Goal: Task Accomplishment & Management: Manage account settings

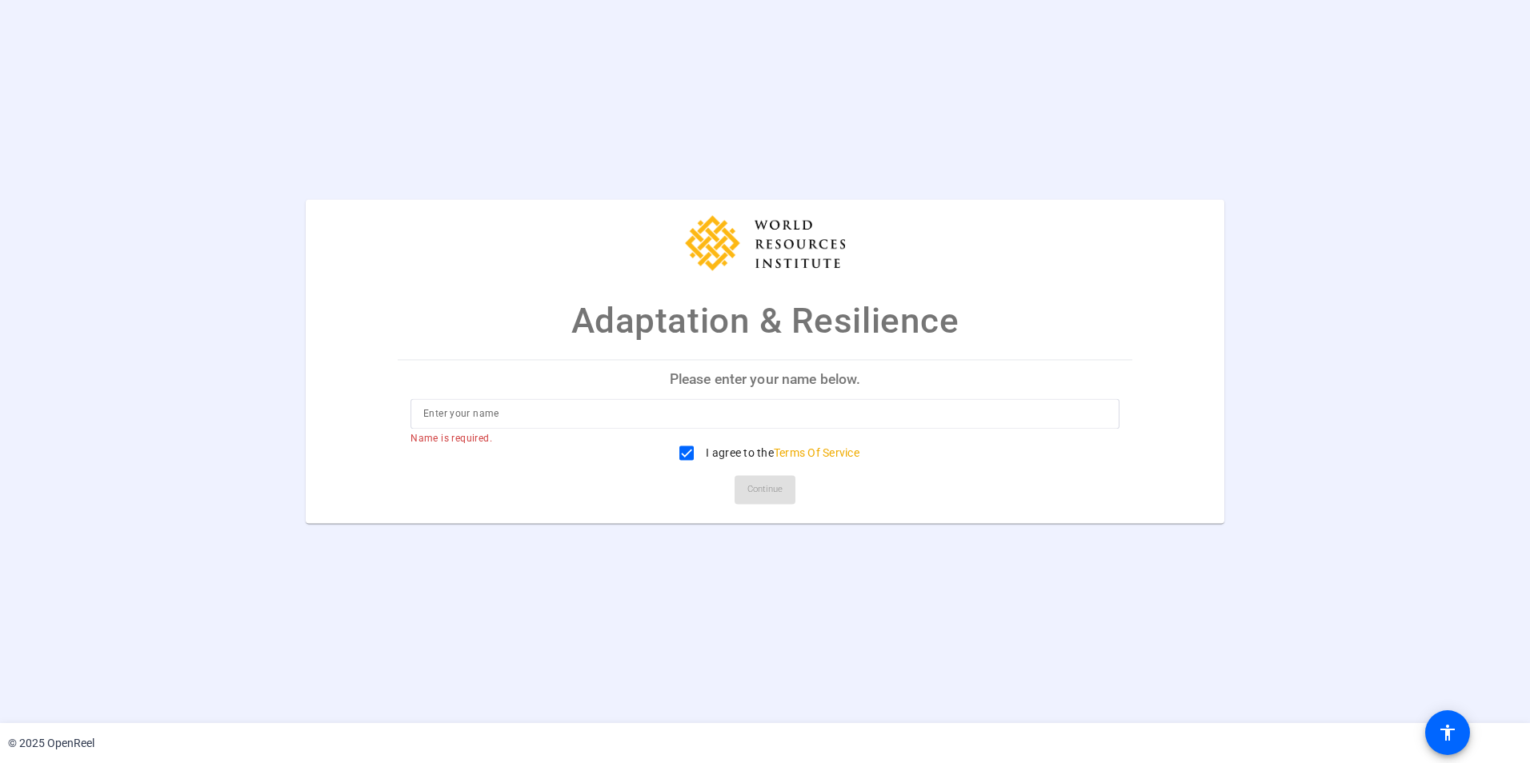
click at [924, 416] on input at bounding box center [764, 414] width 683 height 19
type input "Kiyomi"
click at [762, 492] on span "Continue" at bounding box center [764, 491] width 35 height 24
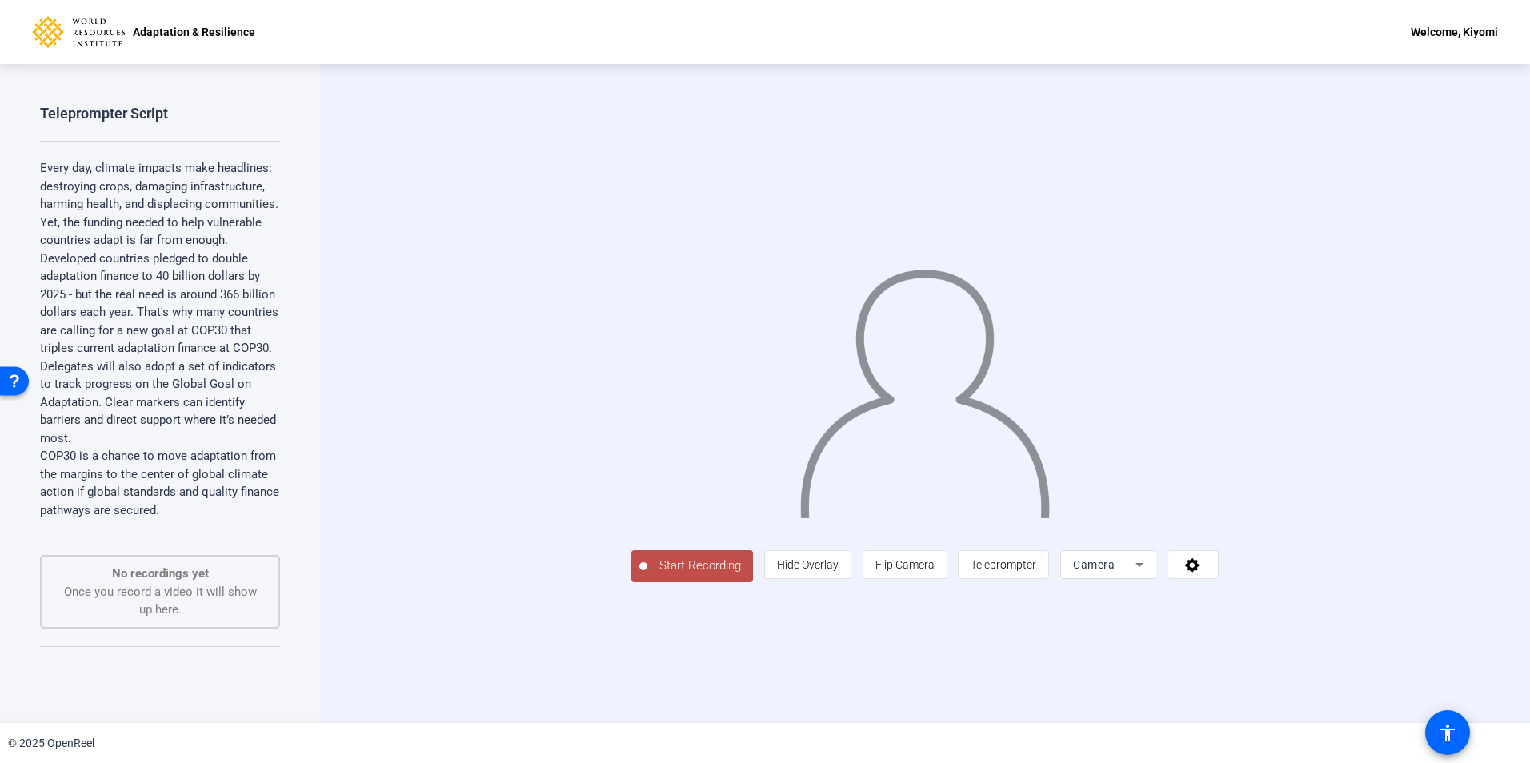
click at [647, 575] on span "Start Recording" at bounding box center [700, 566] width 106 height 18
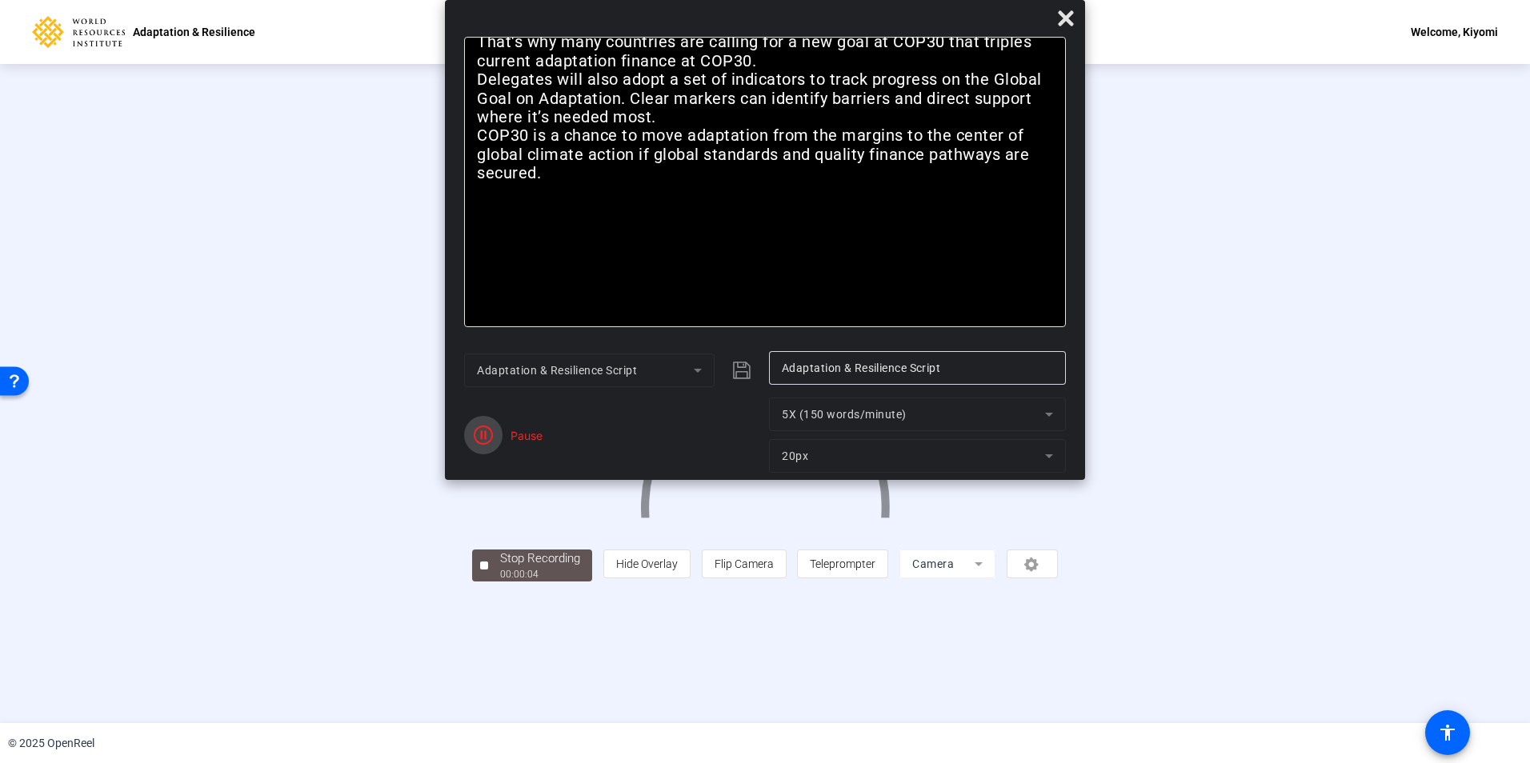
click at [490, 435] on icon "button" at bounding box center [483, 435] width 19 height 19
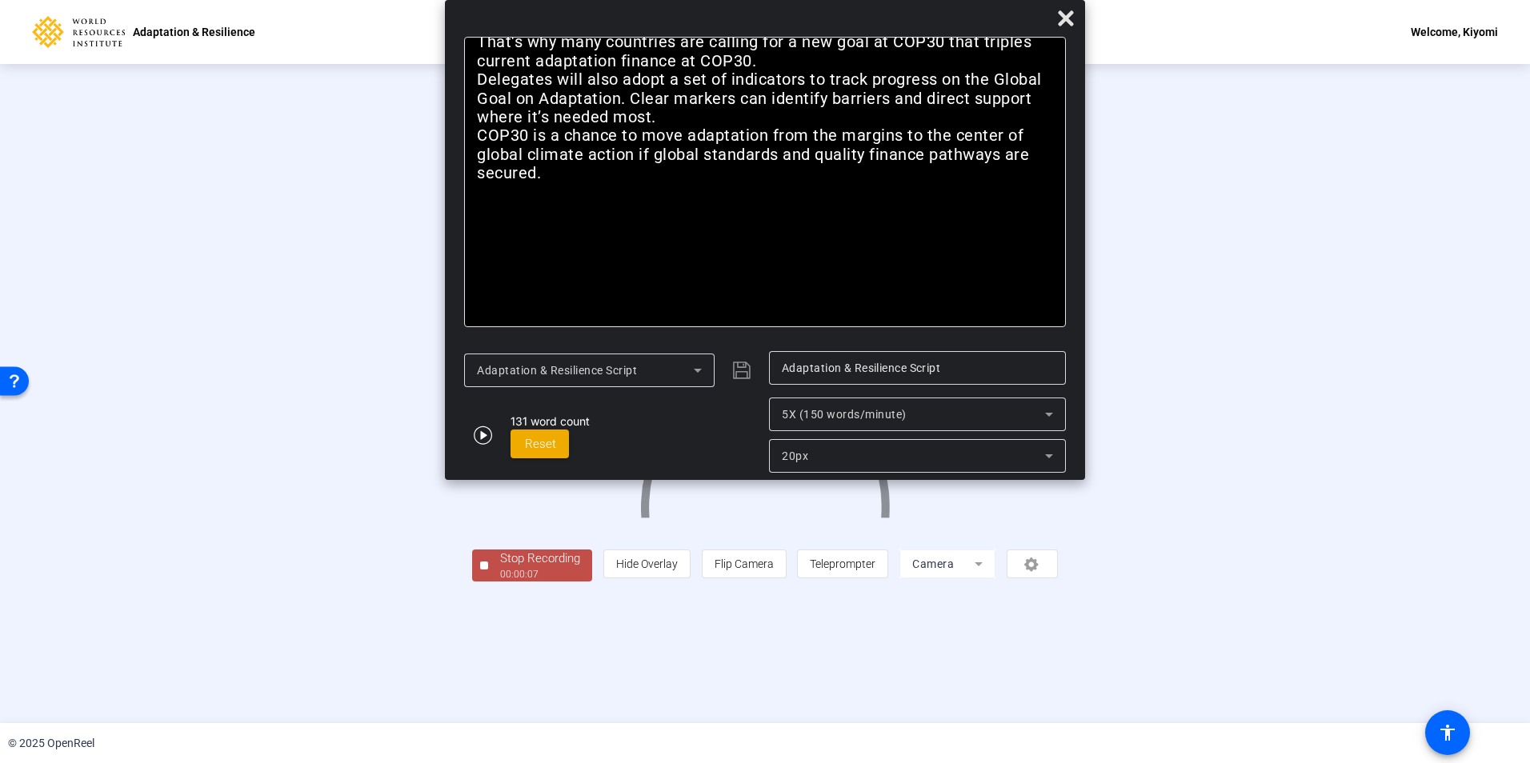
click at [500, 568] on div "Stop Recording" at bounding box center [540, 559] width 80 height 18
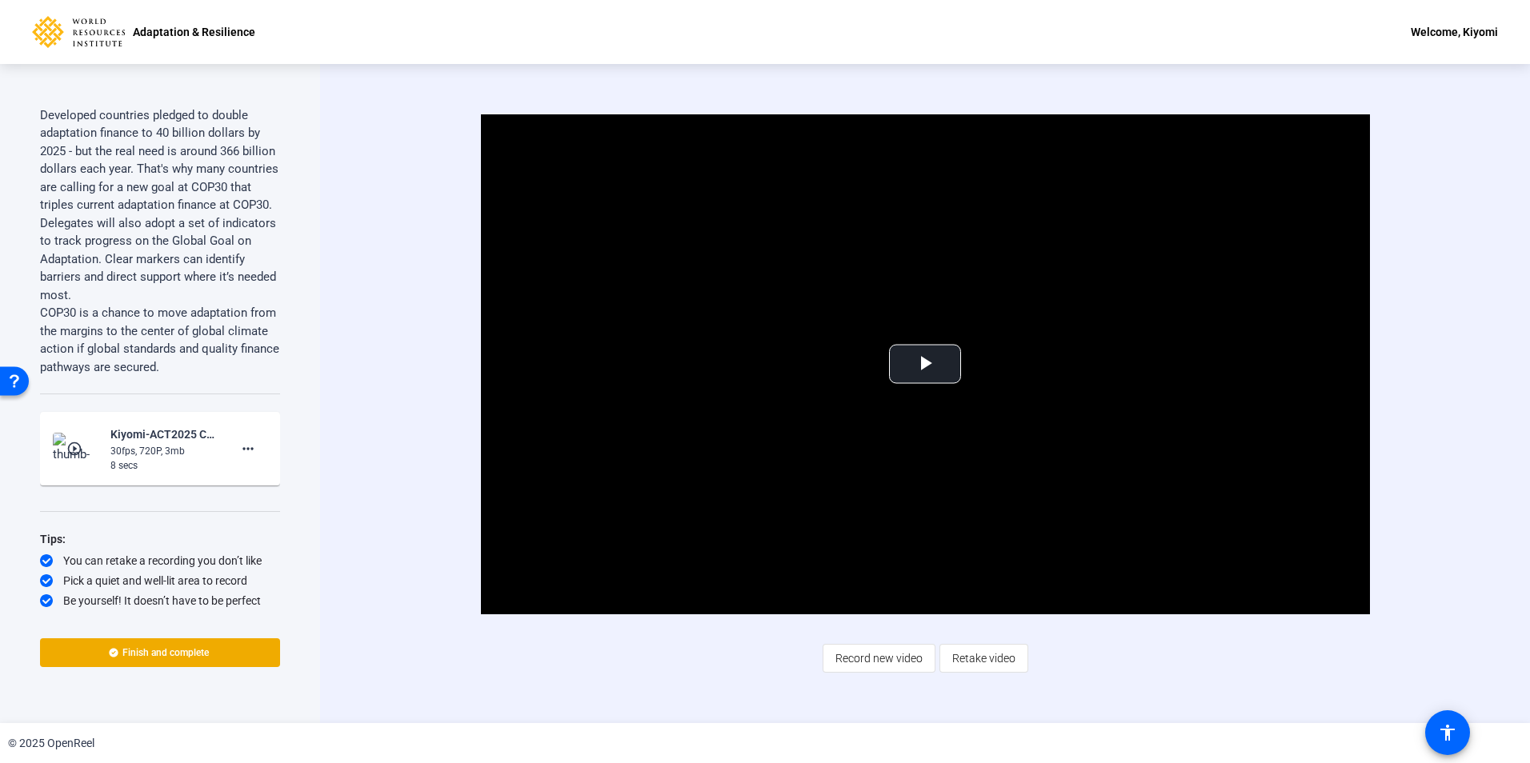
scroll to position [179, 0]
click at [254, 655] on span at bounding box center [160, 653] width 240 height 38
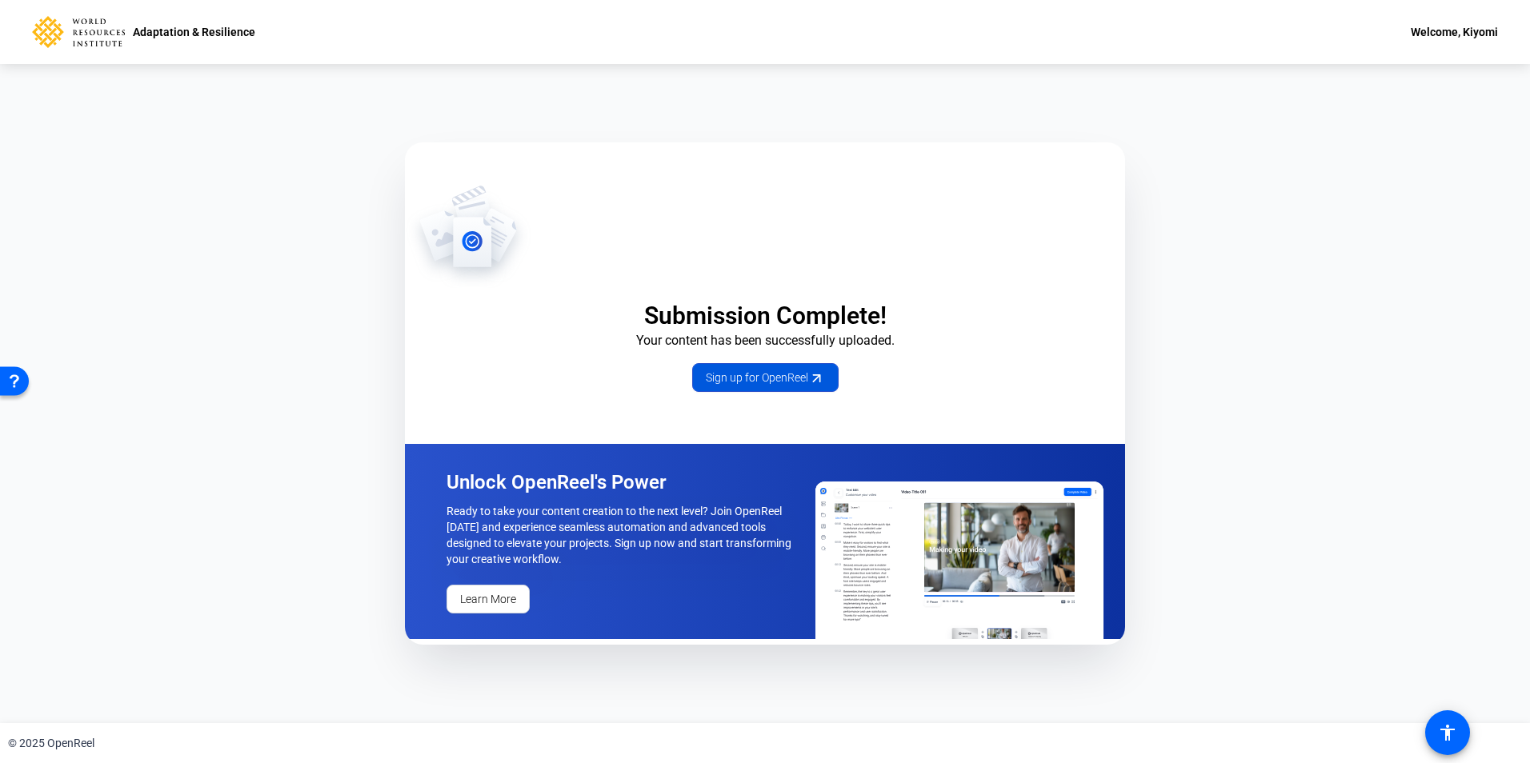
click at [797, 383] on span "Sign up for OpenReel" at bounding box center [765, 378] width 119 height 17
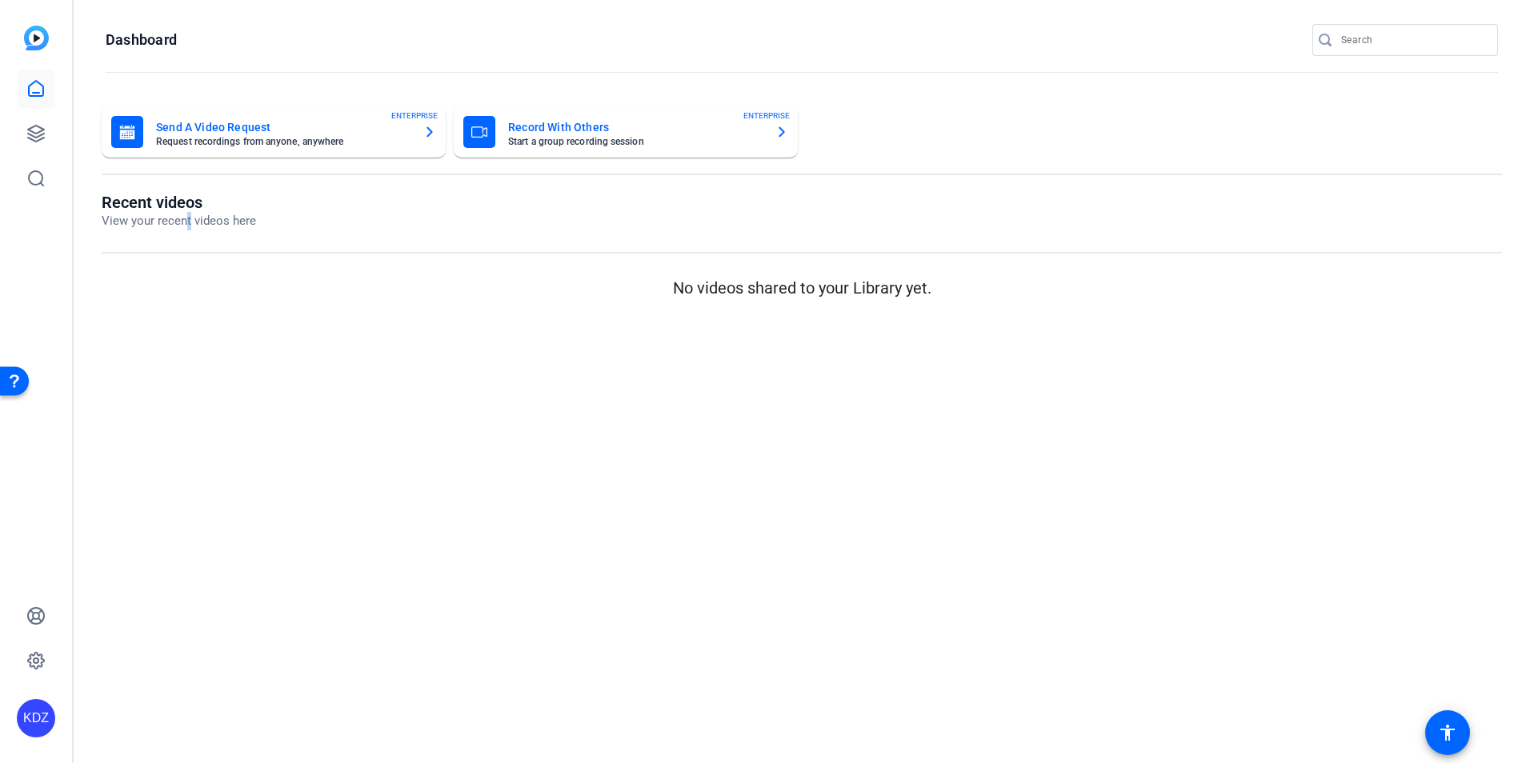
click at [192, 219] on p "View your recent videos here" at bounding box center [179, 221] width 154 height 18
drag, startPoint x: 194, startPoint y: 219, endPoint x: 537, endPoint y: 345, distance: 365.6
click at [535, 349] on mat-sidenav-content "Dashboard Send A Video Request Request recordings from anyone, anywhere ENTERPR…" at bounding box center [802, 381] width 1457 height 763
click at [45, 136] on icon at bounding box center [35, 133] width 19 height 19
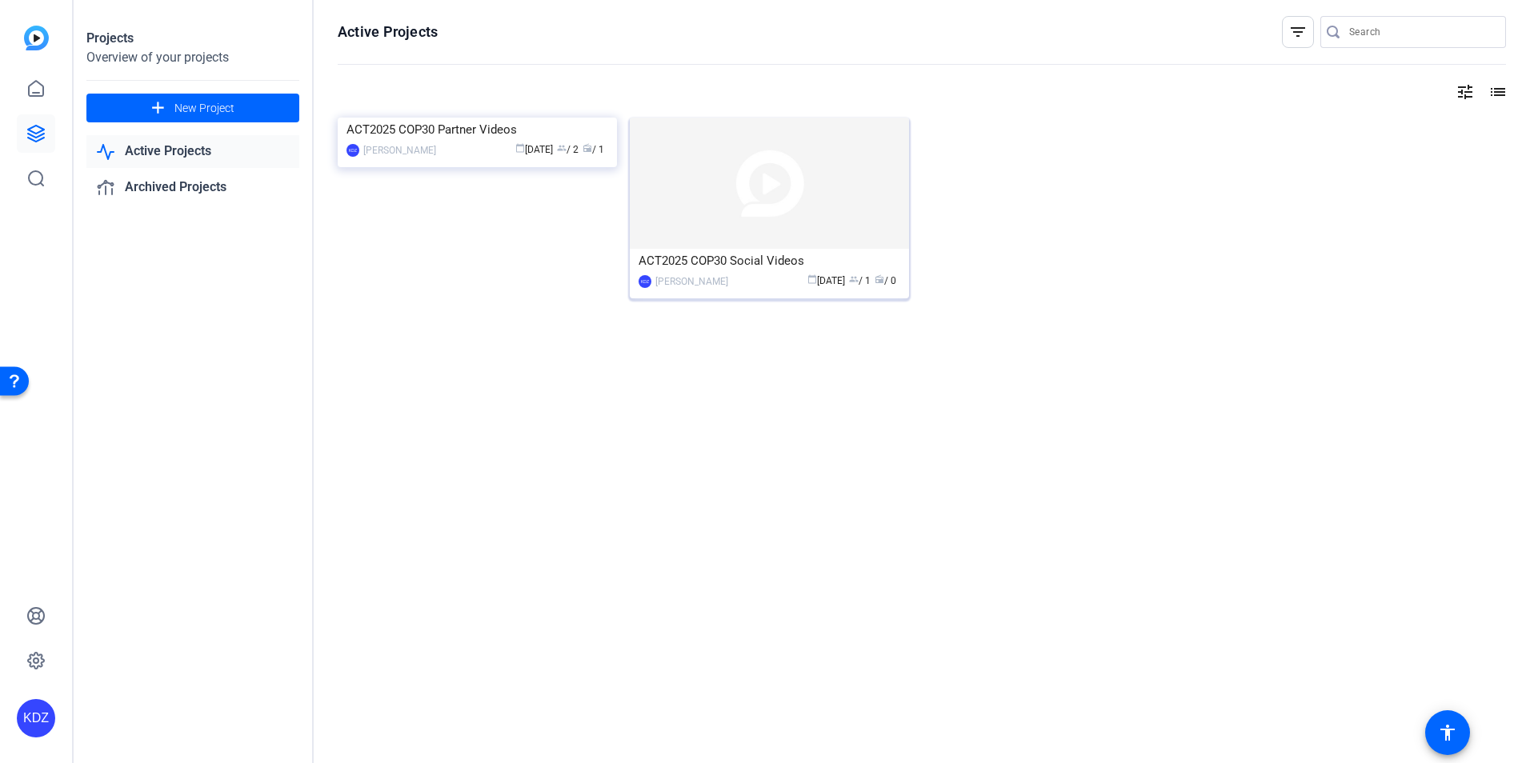
click at [843, 210] on img at bounding box center [769, 183] width 279 height 131
click at [545, 118] on img at bounding box center [477, 118] width 279 height 0
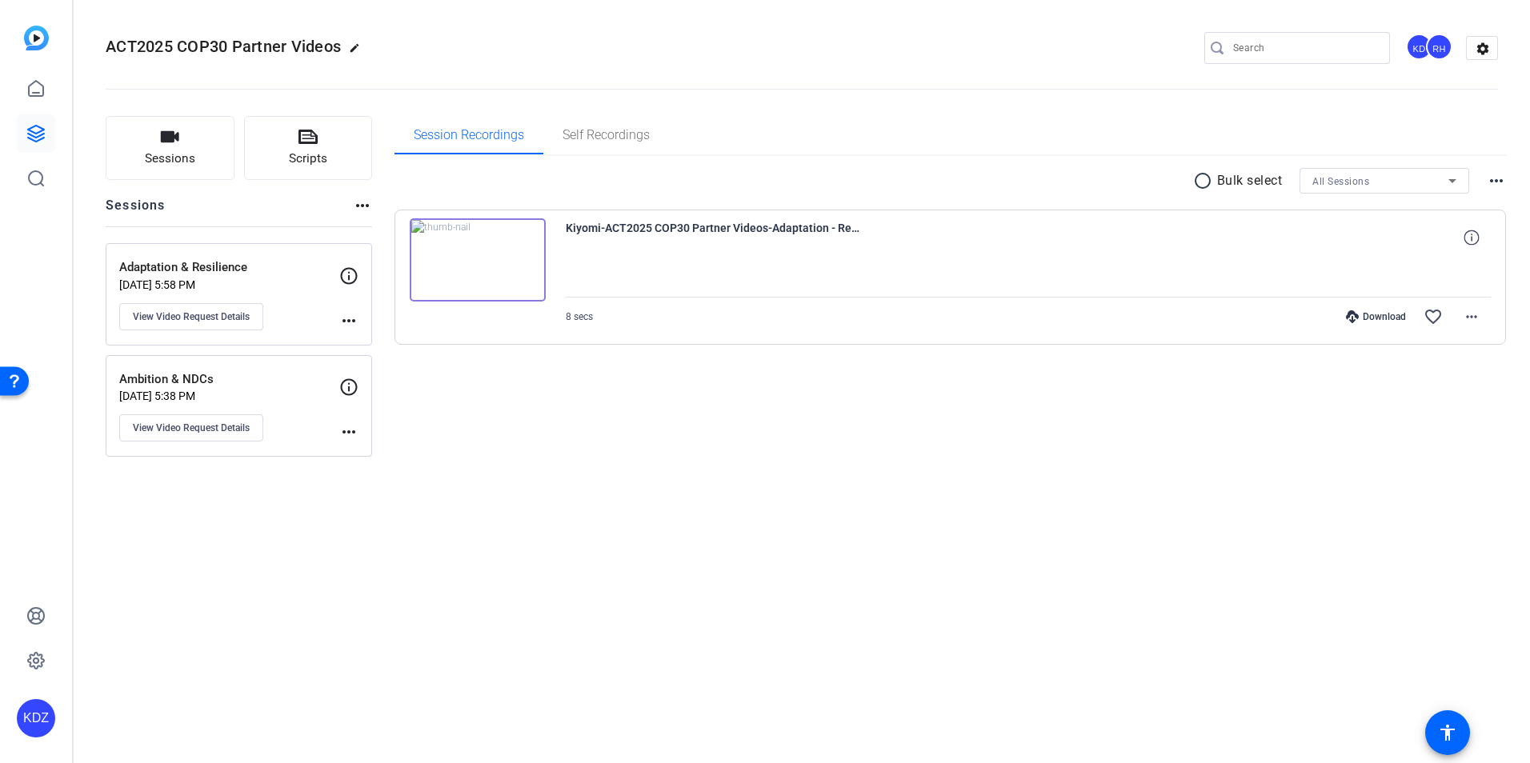
click at [484, 254] on img at bounding box center [478, 259] width 136 height 83
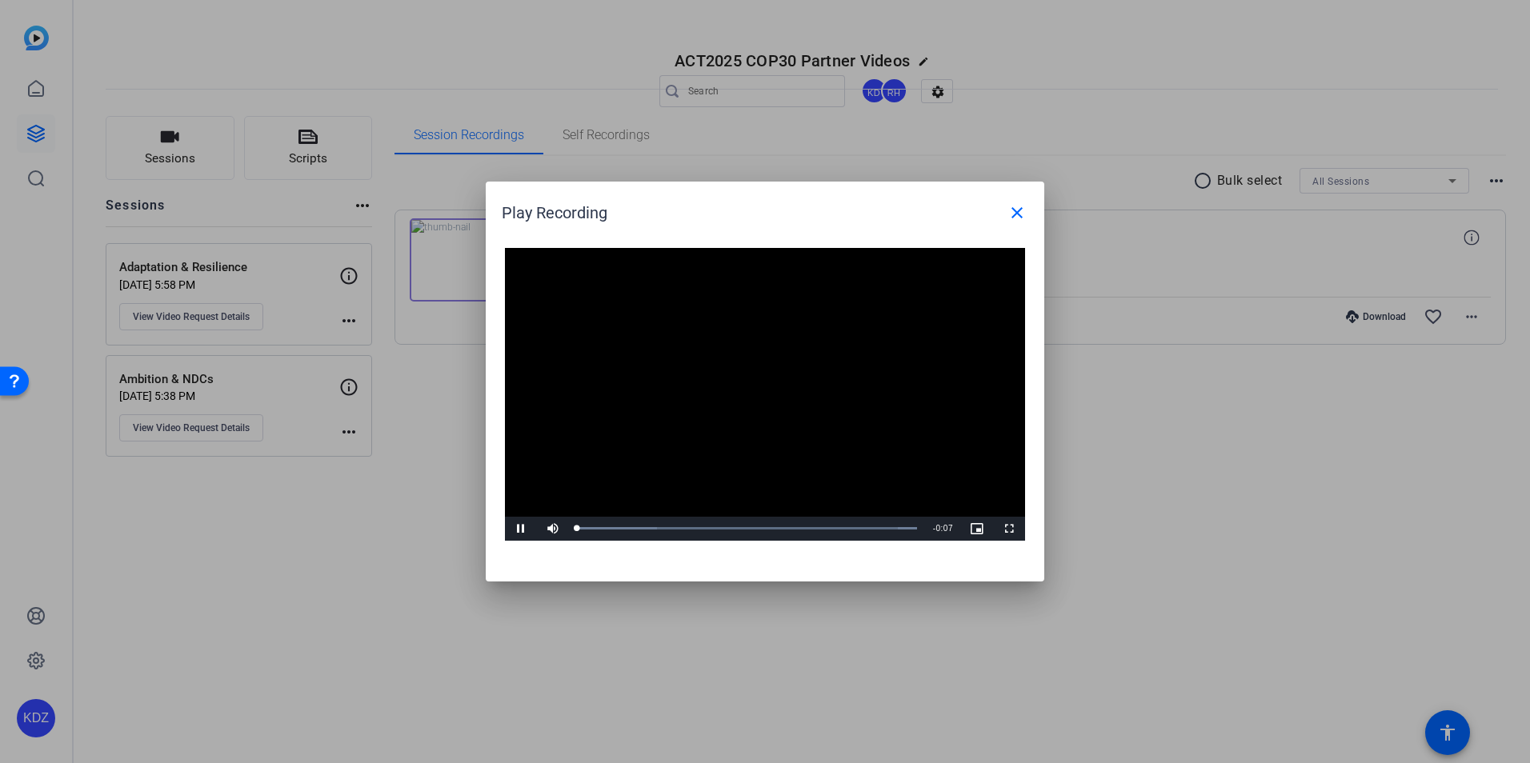
click at [743, 388] on video "Video Player" at bounding box center [765, 394] width 520 height 293
click at [526, 529] on span "Video Player" at bounding box center [521, 529] width 32 height 0
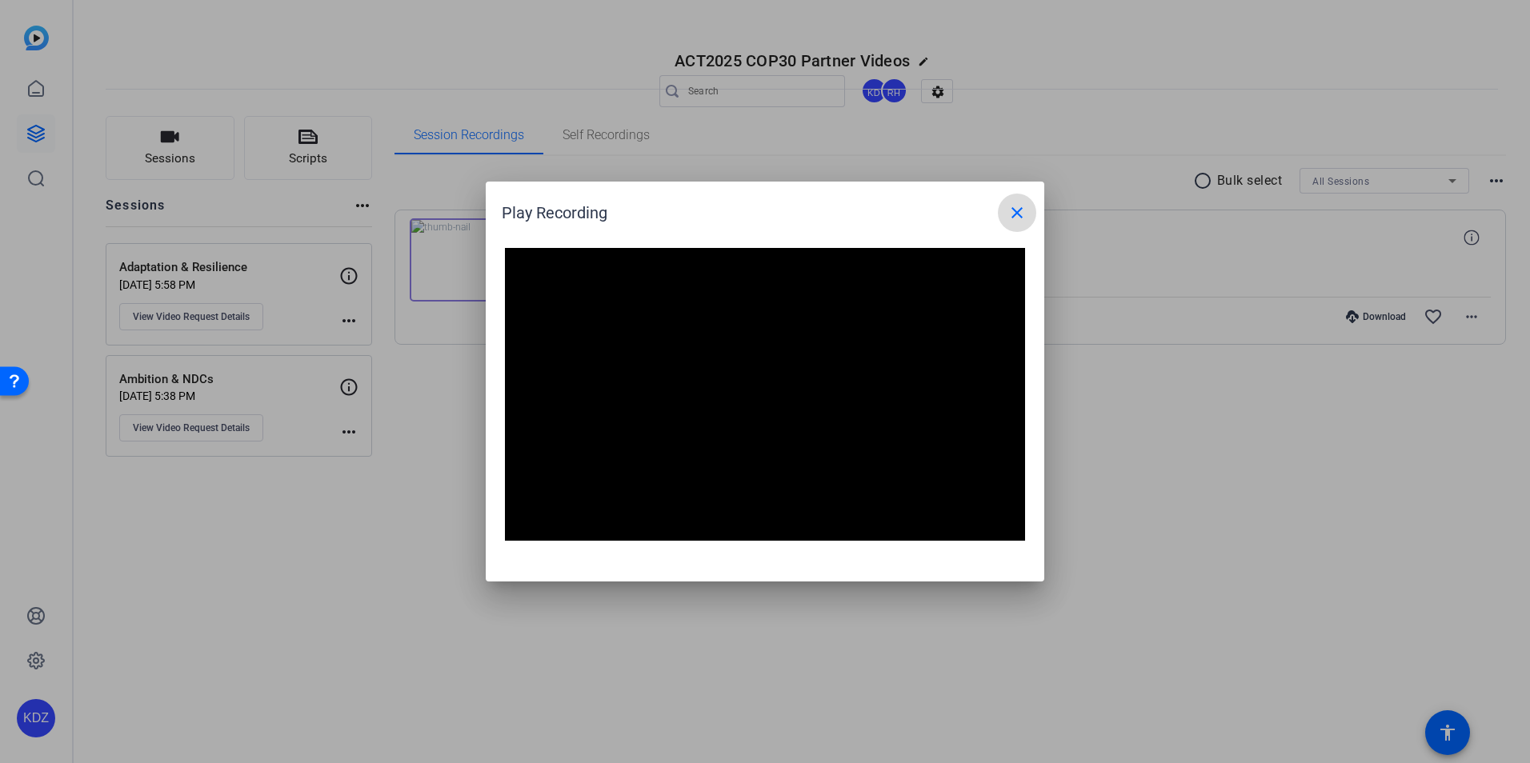
click at [1022, 210] on mat-icon "close" at bounding box center [1017, 212] width 19 height 19
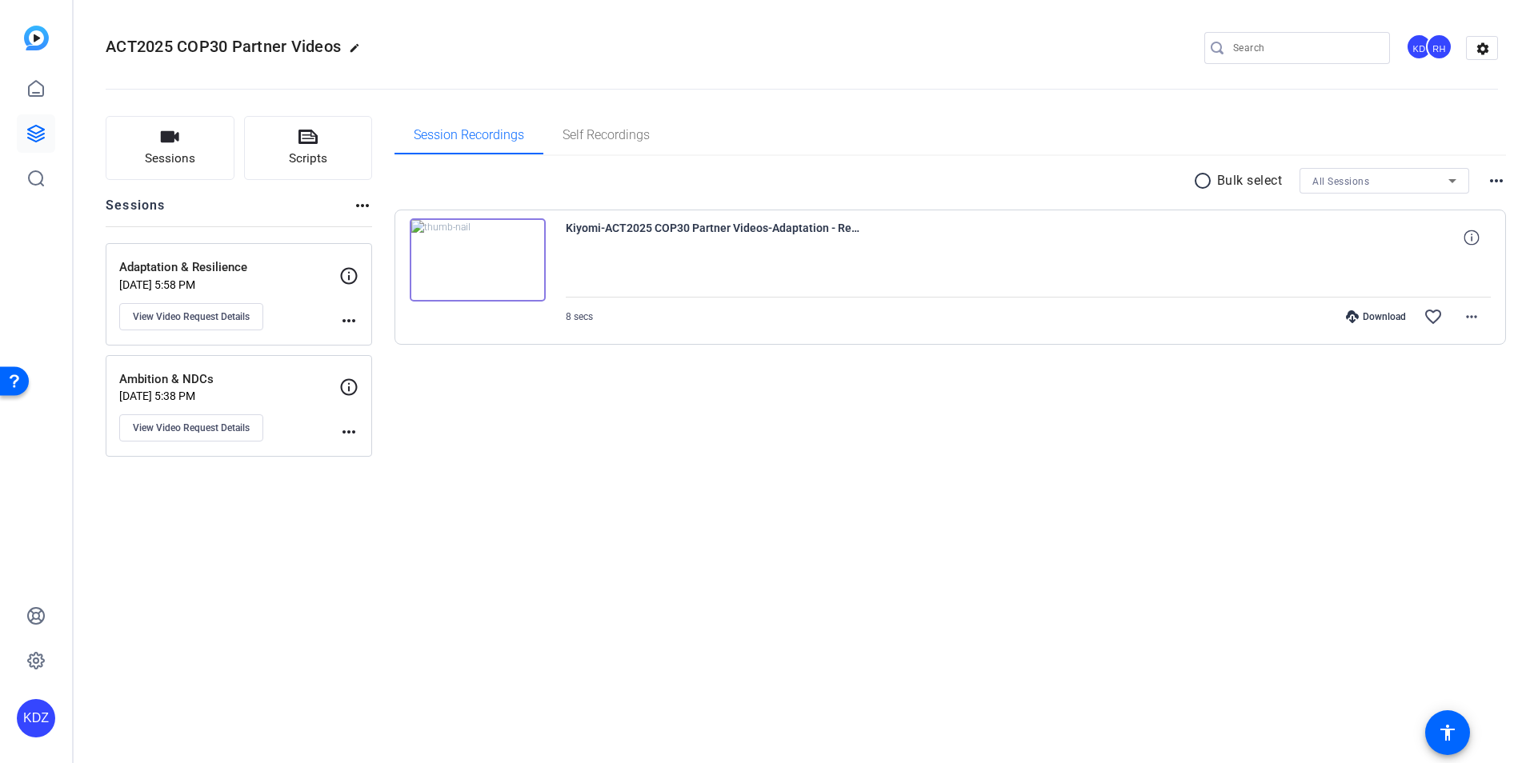
click at [259, 270] on p "Adaptation & Resilience" at bounding box center [229, 267] width 220 height 18
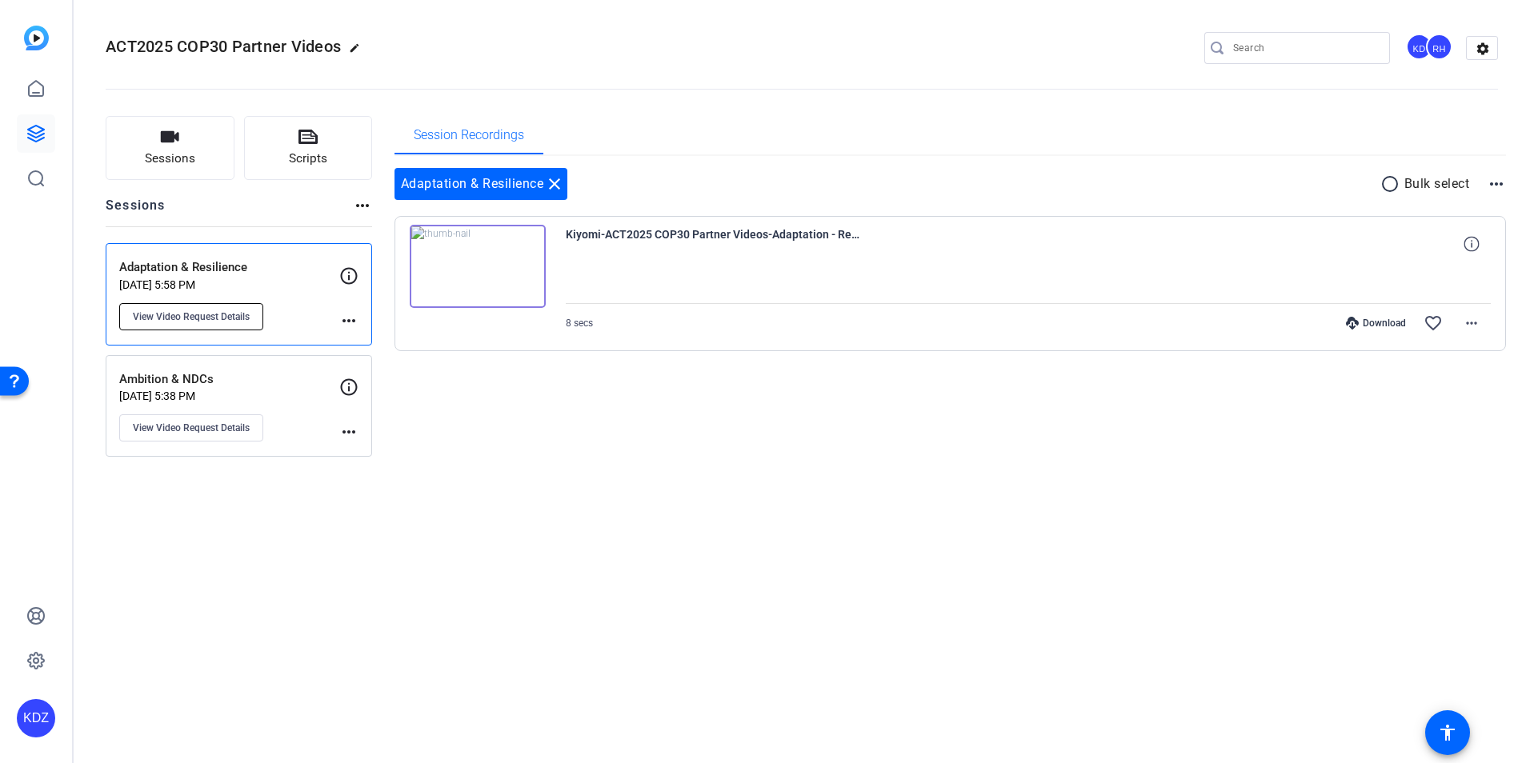
click at [226, 324] on button "View Video Request Details" at bounding box center [191, 316] width 144 height 27
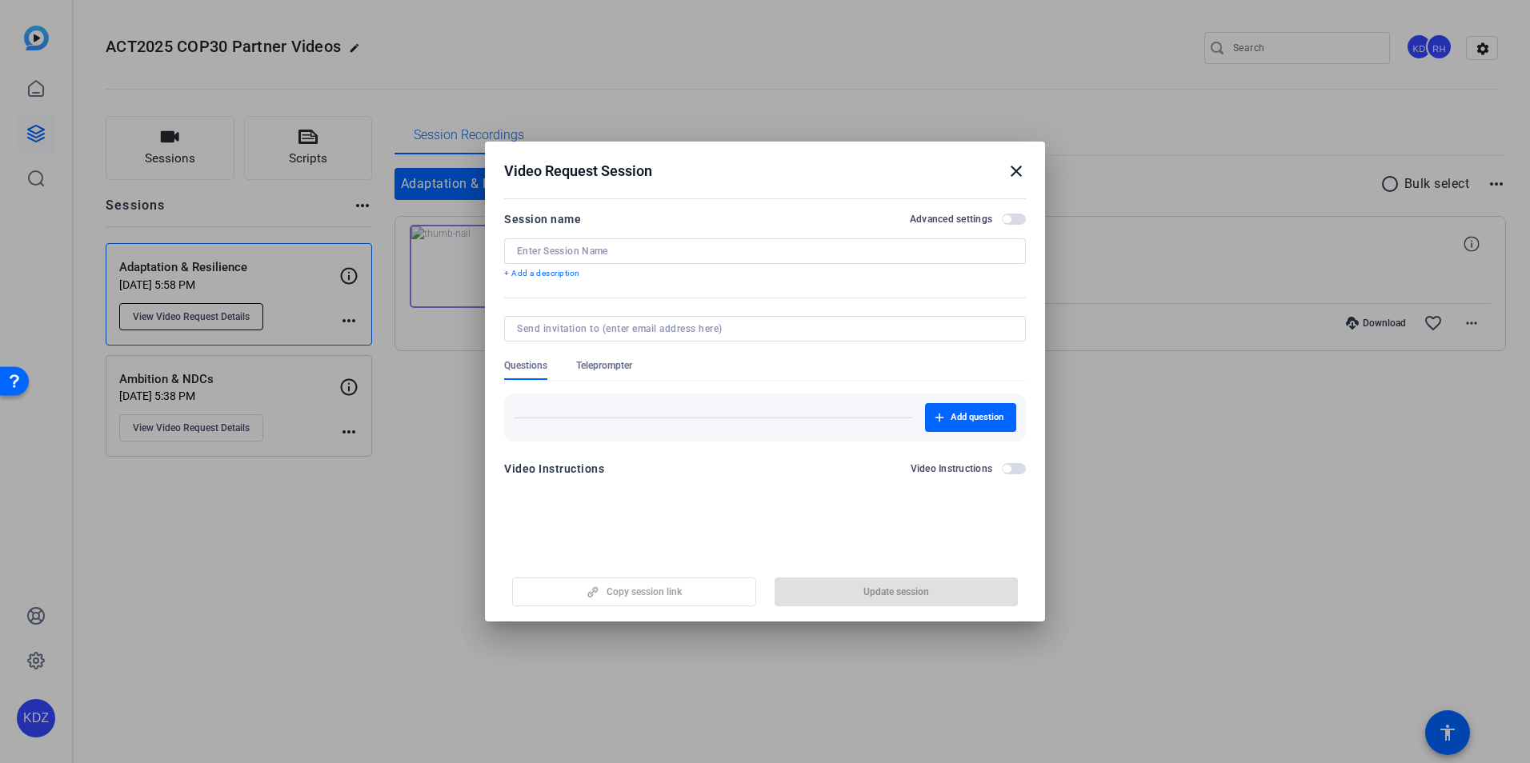
type input "Adaptation & Resilience"
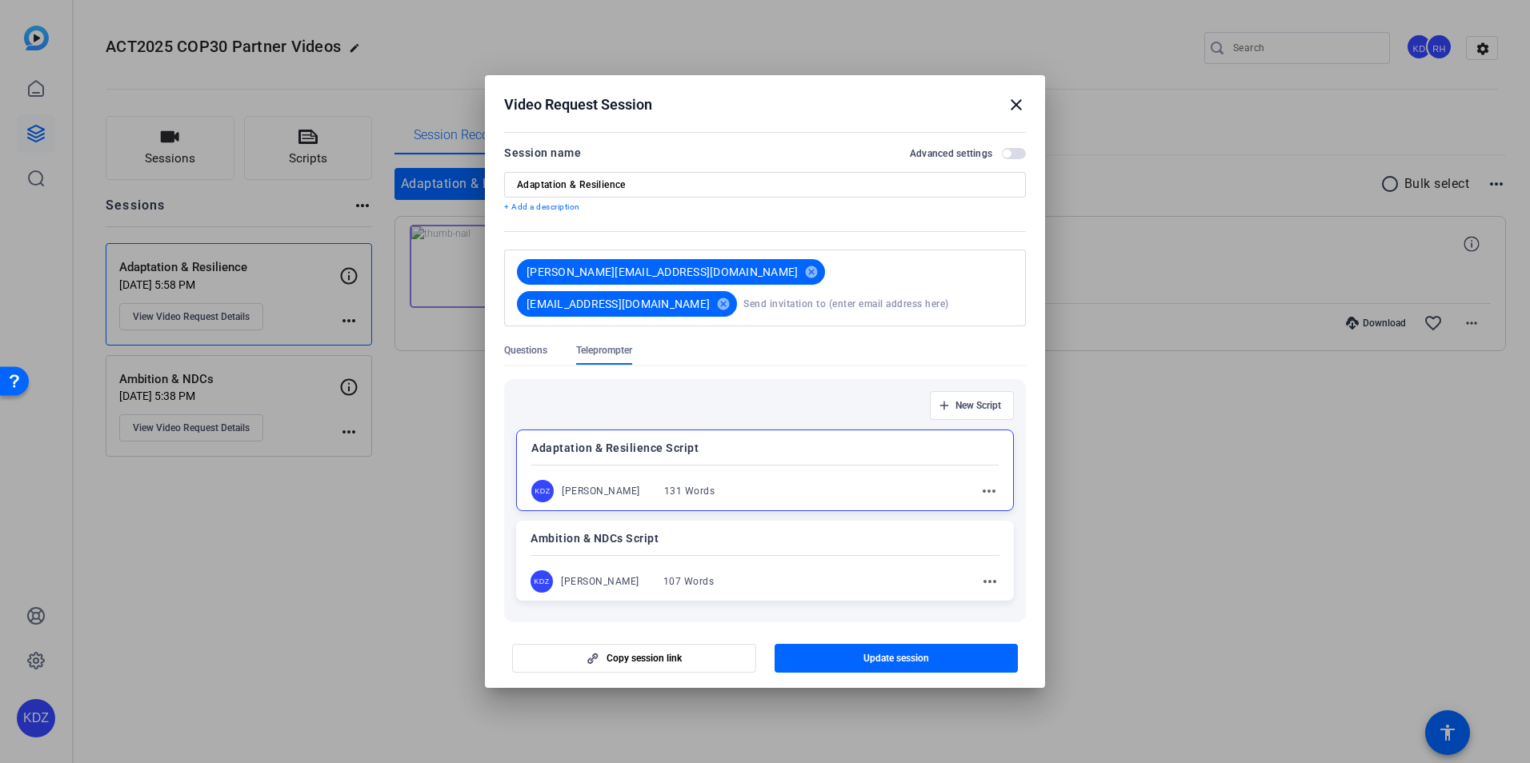
click at [1016, 102] on mat-icon "close" at bounding box center [1016, 104] width 19 height 19
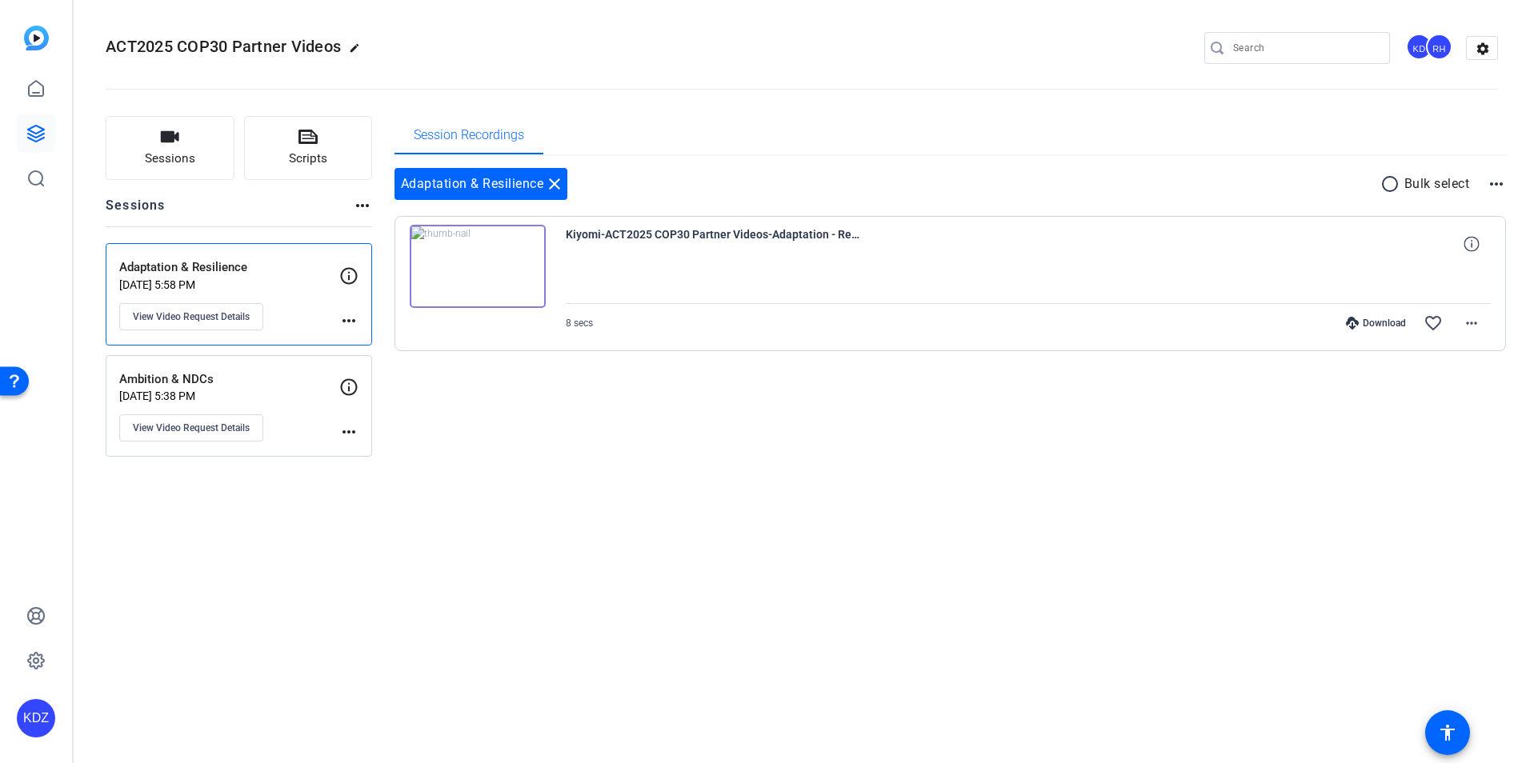
click at [348, 321] on mat-icon "more_horiz" at bounding box center [348, 320] width 19 height 19
click at [227, 323] on div at bounding box center [765, 381] width 1530 height 763
click at [226, 316] on span "View Video Request Details" at bounding box center [191, 317] width 117 height 13
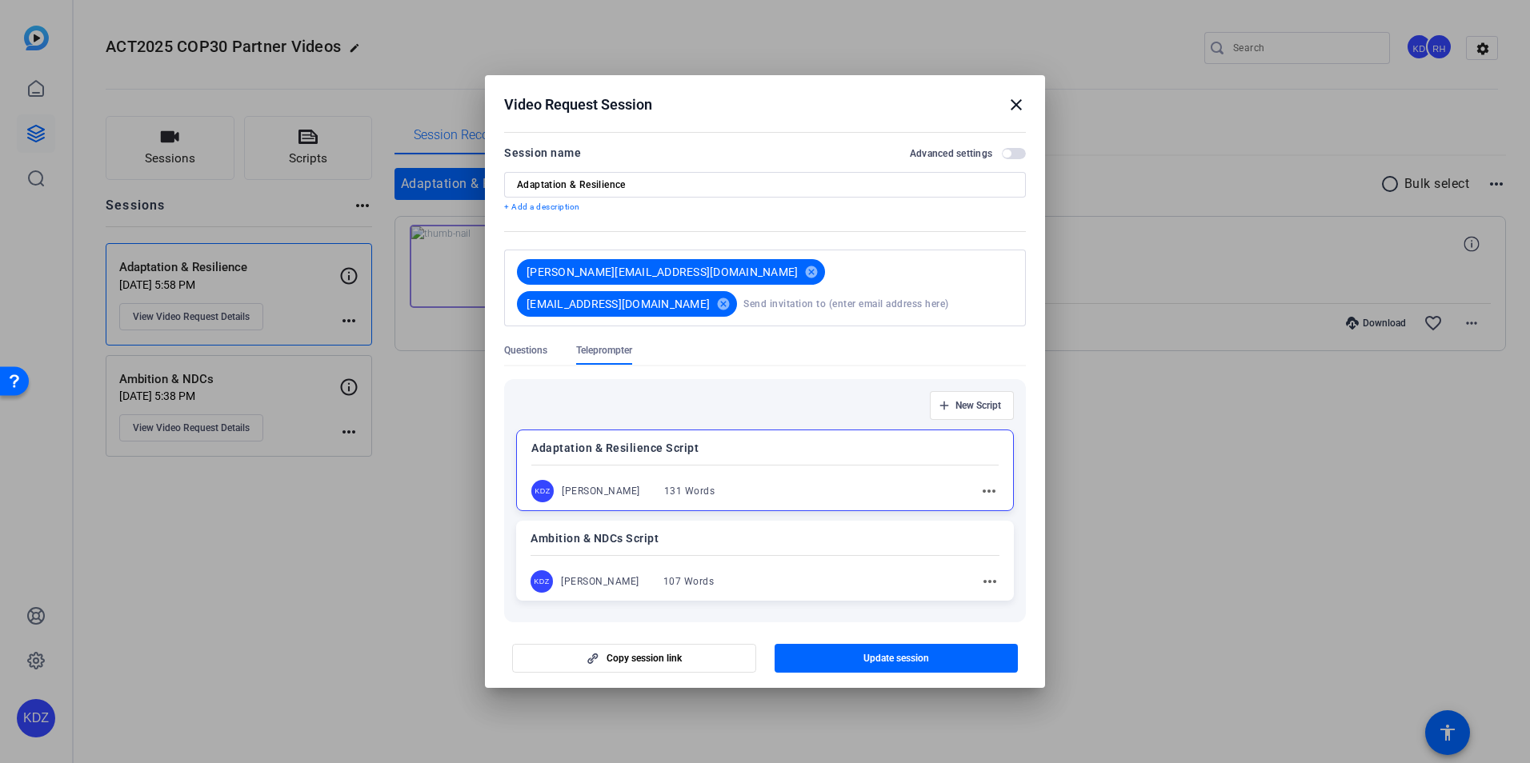
click at [1014, 158] on span "button" at bounding box center [1014, 153] width 24 height 11
click at [1002, 153] on span "button" at bounding box center [1014, 153] width 24 height 11
click at [1026, 112] on h2 "Video Request Session close" at bounding box center [765, 101] width 560 height 52
click at [1000, 95] on div "Video Request Session close" at bounding box center [765, 104] width 522 height 19
click at [1015, 106] on mat-icon "close" at bounding box center [1016, 104] width 19 height 19
